Goal: Task Accomplishment & Management: Complete application form

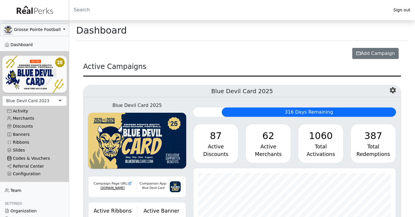
scroll to position [67, 202]
click at [33, 102] on div "Blue Devil Card 2023" at bounding box center [27, 101] width 43 height 6
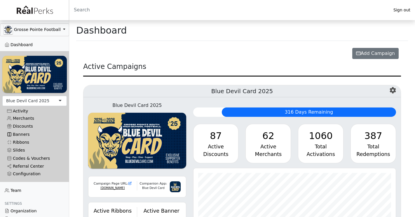
scroll to position [67, 202]
click at [28, 116] on link "Merchants" at bounding box center [34, 118] width 64 height 8
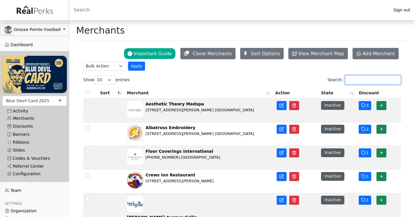
click at [370, 78] on input "Search:" at bounding box center [373, 79] width 56 height 9
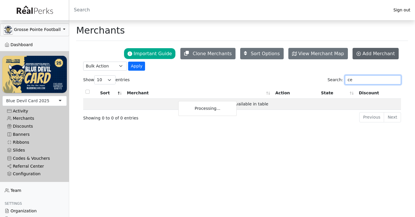
type input "c"
type input "cellar"
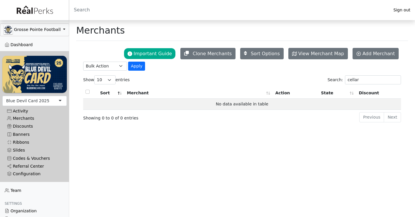
click at [49, 101] on div "Blue Devil Card 2025" at bounding box center [34, 101] width 64 height 10
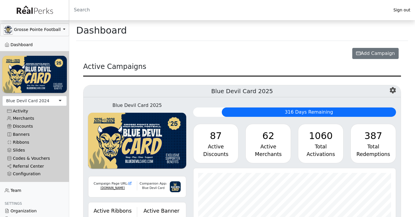
scroll to position [67, 202]
click at [36, 103] on div "Blue Devil Card 2024" at bounding box center [27, 101] width 43 height 6
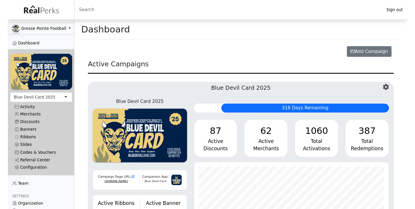
scroll to position [67, 202]
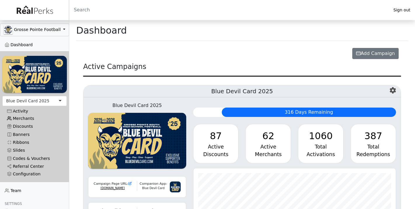
click at [39, 118] on link "Merchants" at bounding box center [34, 118] width 64 height 8
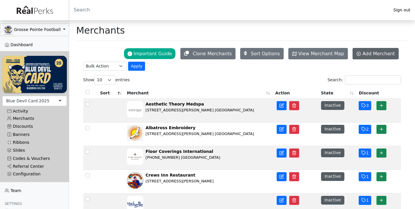
click at [373, 54] on span "Add Merchant" at bounding box center [378, 54] width 32 height 6
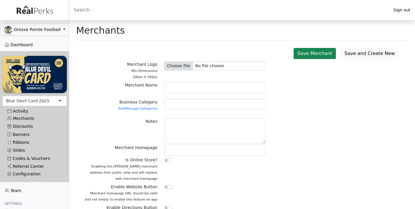
click at [177, 68] on input "file" at bounding box center [214, 65] width 101 height 9
type input "C:\fakepath\Image 2.jpeg"
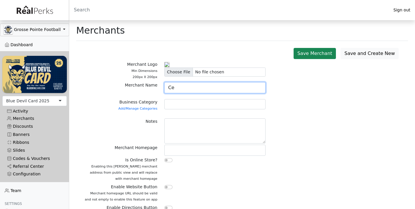
type input "C"
type input "Cellar 313"
click at [212, 109] on div at bounding box center [214, 104] width 101 height 10
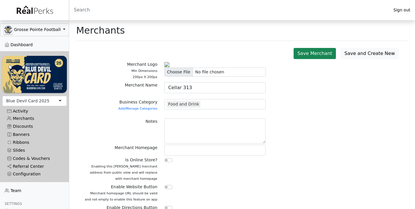
click at [137, 144] on div "Notes" at bounding box center [120, 131] width 81 height 26
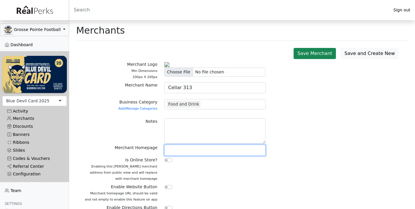
paste input "https://www.cellar313.com"
type input "https://www.cellar313.com"
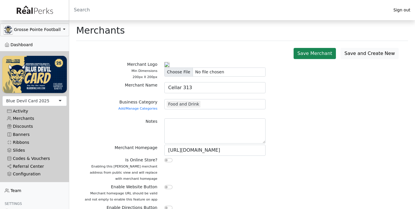
click at [168, 162] on input "checkbox" at bounding box center [168, 160] width 8 height 4
click at [169, 162] on input "checkbox" at bounding box center [168, 160] width 8 height 4
checkbox input "false"
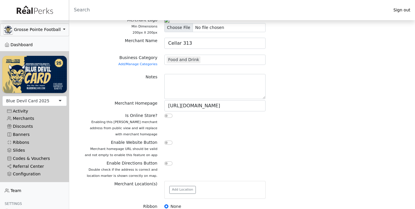
scroll to position [46, 0]
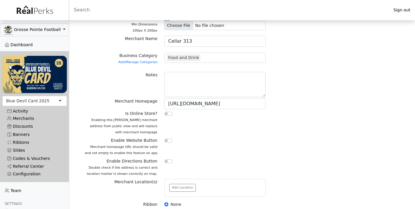
click at [168, 142] on input "checkbox" at bounding box center [168, 140] width 8 height 4
checkbox input "true"
click at [167, 165] on div at bounding box center [214, 161] width 101 height 7
click at [167, 163] on input "checkbox" at bounding box center [168, 161] width 8 height 4
checkbox input "true"
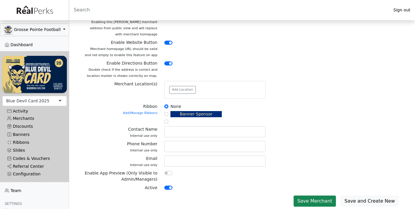
scroll to position [163, 0]
click at [187, 88] on button "Add Location" at bounding box center [182, 90] width 27 height 8
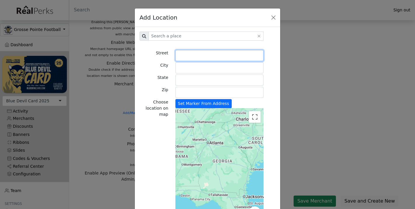
paste input "15112 Kercheval Ave"
type input "15112 Kercheval Ave."
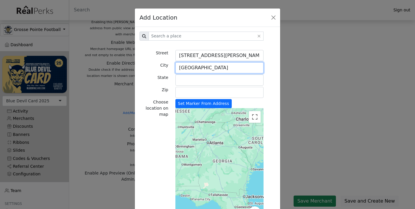
type input "Grosse Pointe Park"
type input "MI"
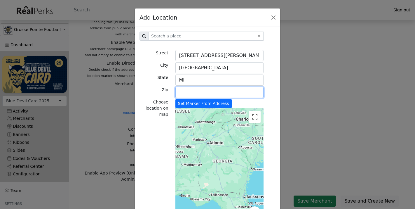
paste input "48230"
type input "48230"
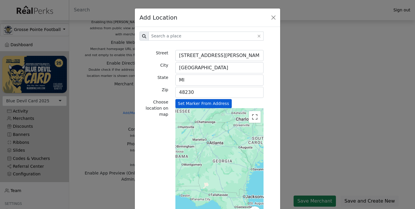
click at [222, 106] on button "Set Marker From Address" at bounding box center [203, 103] width 56 height 9
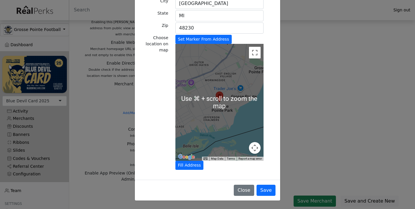
scroll to position [64, 0]
click at [267, 188] on button "Save" at bounding box center [265, 189] width 19 height 11
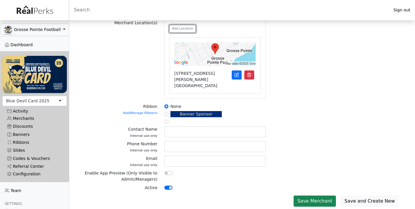
scroll to position [224, 0]
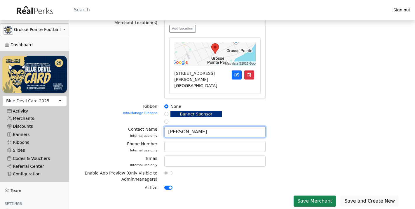
type input "Nicole Parmentier"
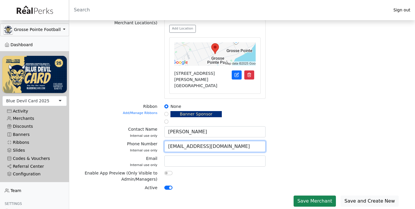
type input "cellar313gpp@gmail.com"
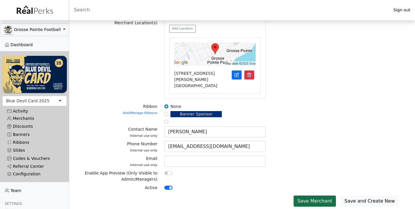
click at [315, 202] on button "Save Merchant" at bounding box center [315, 200] width 42 height 11
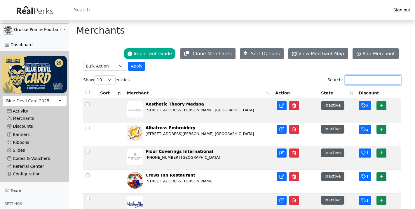
click at [358, 82] on input "Search:" at bounding box center [373, 79] width 56 height 9
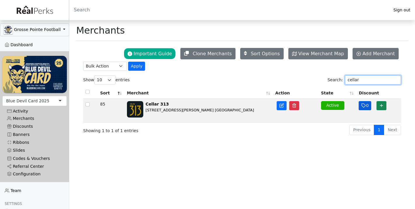
type input "cellar"
click at [366, 105] on button "0" at bounding box center [365, 105] width 13 height 9
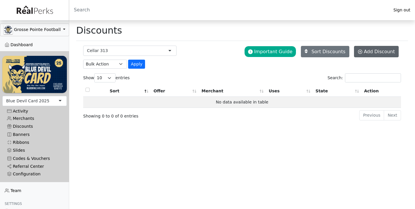
click at [362, 49] on icon at bounding box center [360, 51] width 5 height 5
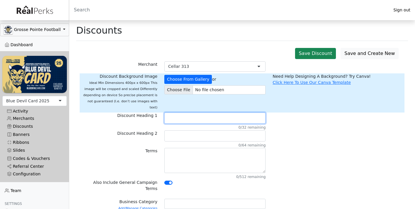
click at [184, 112] on input "text" at bounding box center [214, 117] width 101 height 11
type input "20% Off"
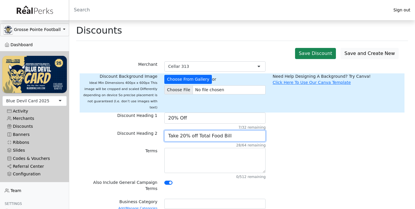
click at [193, 130] on input "Take 20% off Total Food Bill" at bounding box center [214, 135] width 101 height 11
type input "Take 20% Off Total Food Bill"
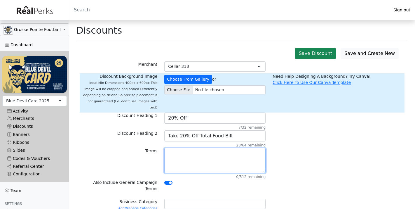
click at [189, 159] on textarea at bounding box center [214, 160] width 101 height 25
type textarea "t"
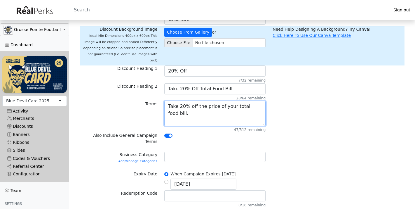
scroll to position [62, 0]
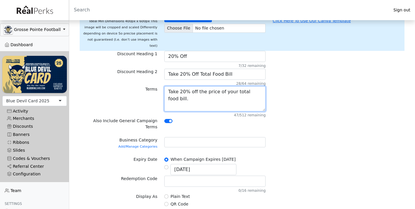
type textarea "Take 20% off the price of your total food bill."
click at [181, 137] on div at bounding box center [214, 142] width 101 height 10
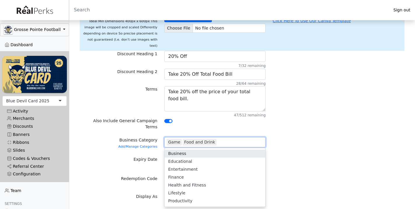
click at [177, 139] on div "Game" at bounding box center [174, 142] width 15 height 7
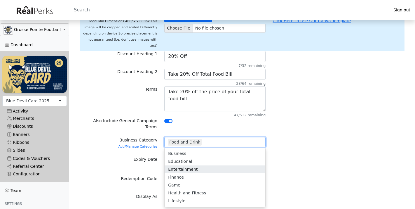
click at [300, 158] on div "Expiry Date When Campaign Expires 08/23/2026 10/10/2025" at bounding box center [242, 165] width 325 height 19
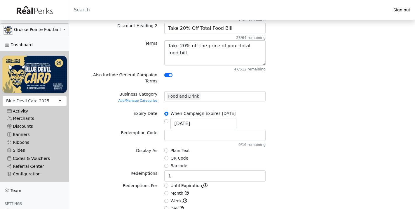
scroll to position [123, 0]
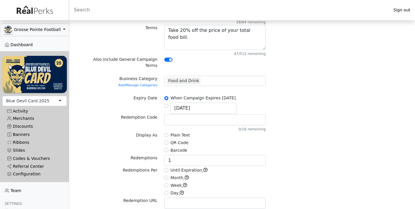
click at [166, 133] on input "Plain Text" at bounding box center [166, 135] width 4 height 4
radio input "true"
click at [172, 155] on input "1" at bounding box center [214, 160] width 101 height 11
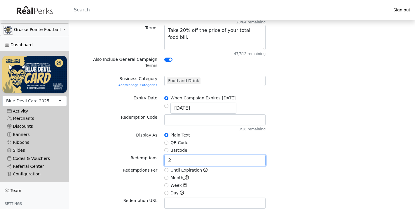
type input "2"
click at [167, 168] on input "Until Expiration" at bounding box center [166, 170] width 4 height 4
radio input "true"
click at [240, 182] on div "Week" at bounding box center [214, 185] width 101 height 7
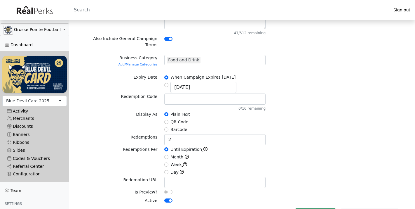
scroll to position [143, 0]
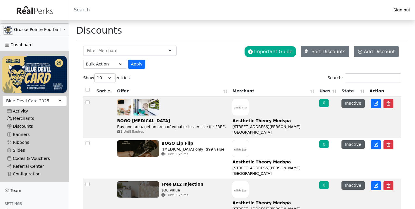
click at [24, 119] on link "Merchants" at bounding box center [34, 118] width 64 height 8
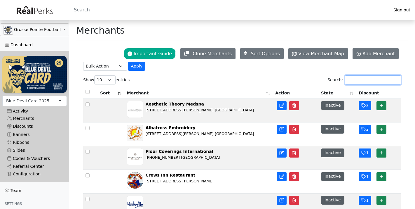
click at [352, 79] on input "Search:" at bounding box center [373, 79] width 56 height 9
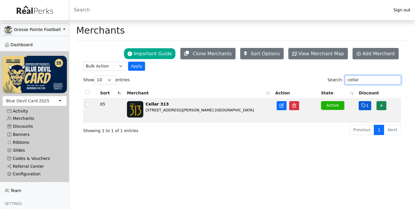
type input "cellar"
click at [365, 105] on icon "button" at bounding box center [363, 105] width 5 height 5
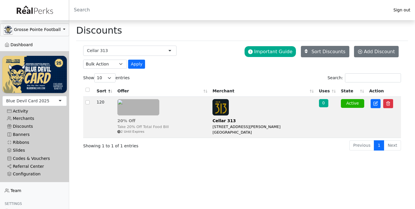
click at [141, 108] on img at bounding box center [138, 107] width 42 height 16
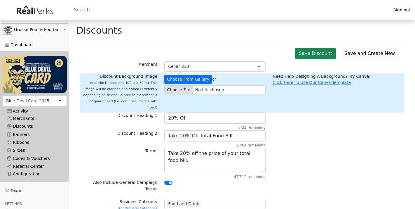
click at [183, 92] on input "file" at bounding box center [214, 89] width 101 height 9
type input "C:\fakepath\Screenshot 2025-10-10 at 4.03.58 PM.png"
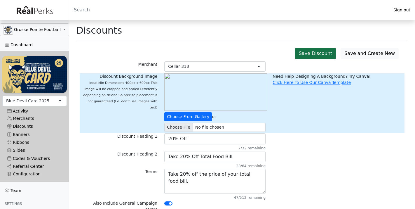
click at [330, 51] on button "Save Discount" at bounding box center [315, 53] width 41 height 11
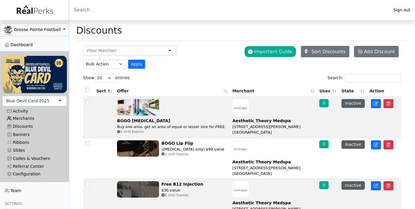
click at [30, 117] on link "Merchants" at bounding box center [34, 118] width 64 height 8
